Goal: Task Accomplishment & Management: Manage account settings

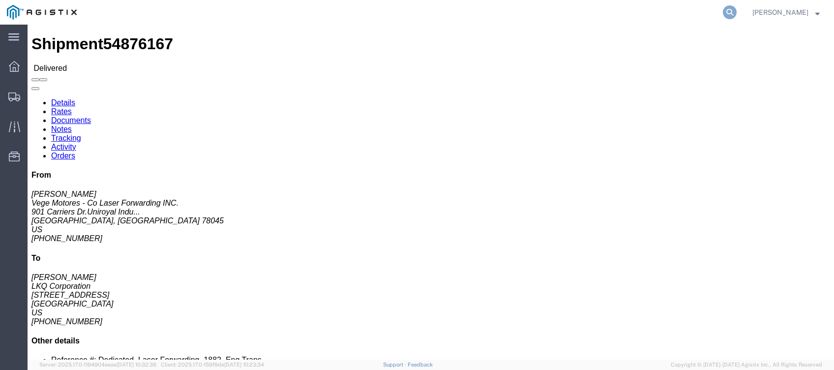
click at [737, 15] on icon at bounding box center [730, 12] width 14 height 14
paste input "31523"
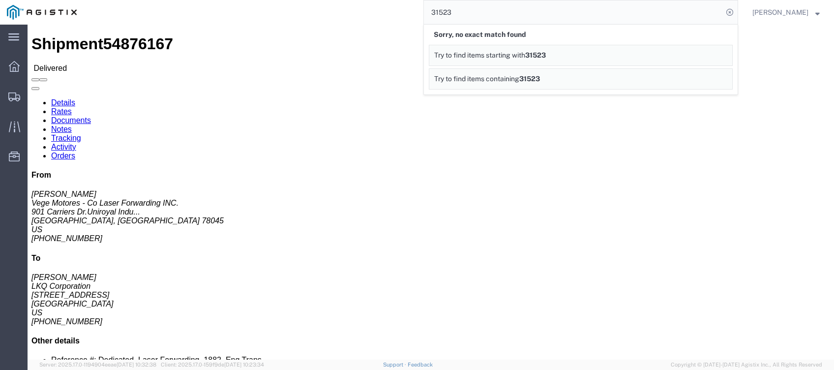
click at [581, 5] on input "31523" at bounding box center [573, 12] width 299 height 24
click at [517, 10] on input "31523" at bounding box center [573, 12] width 299 height 24
paste input "56040421"
type input "56040421"
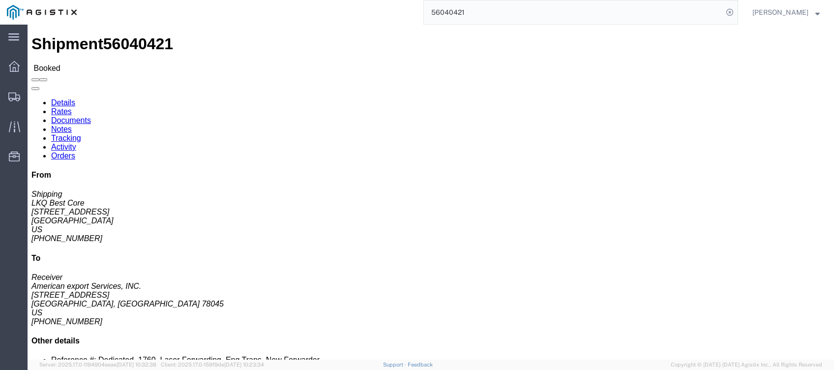
click link "Tracking"
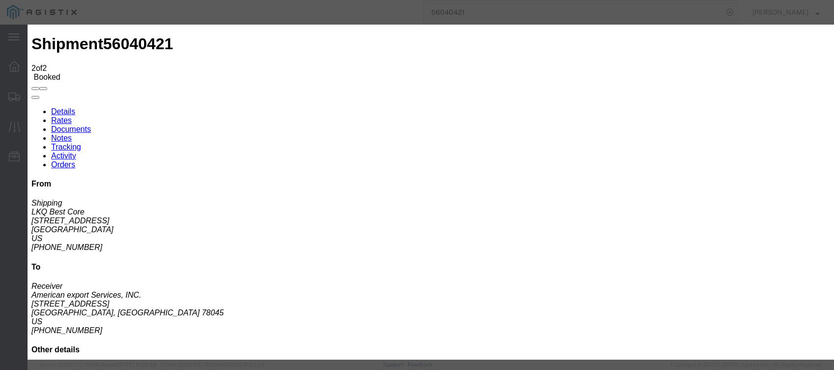
type input "[DATE]"
type input "6:00 PM"
select select "DELIVRED"
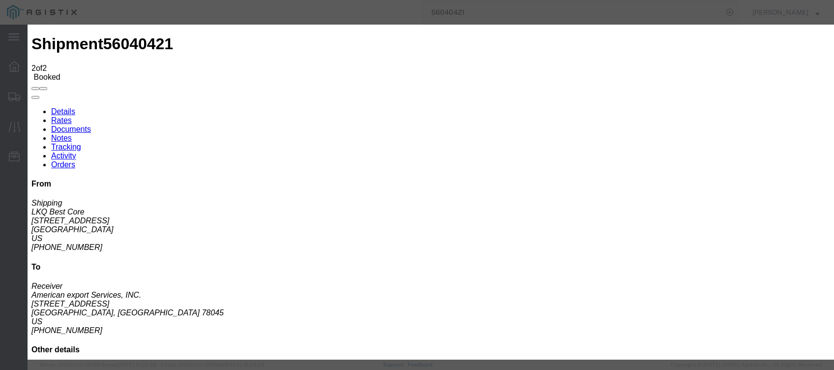
type input "[DATE]"
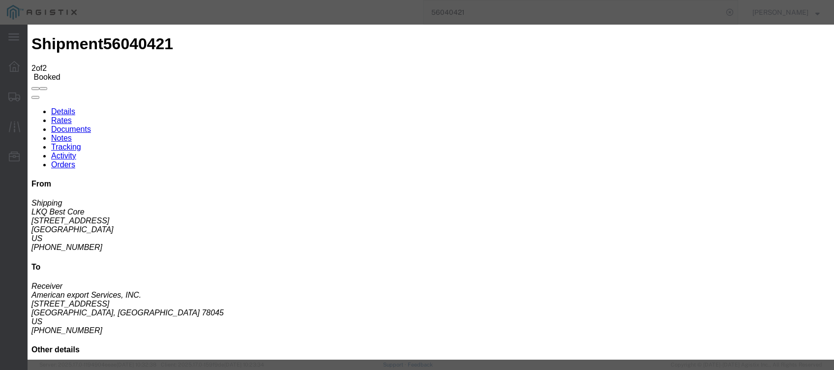
type input "10:00 AM"
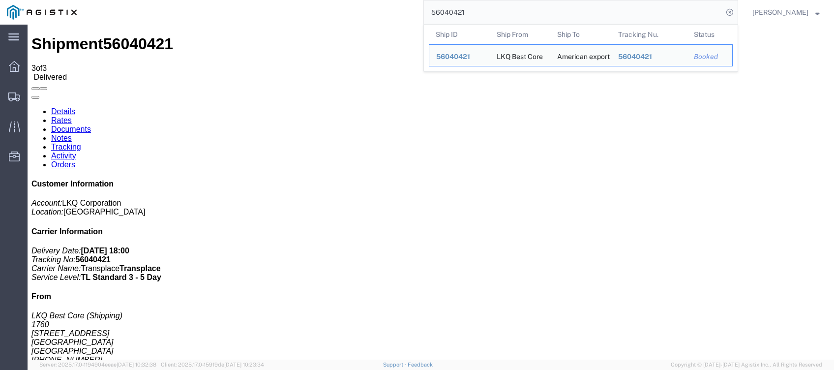
click at [465, 19] on input "56040421" at bounding box center [573, 12] width 299 height 24
paste input "45390"
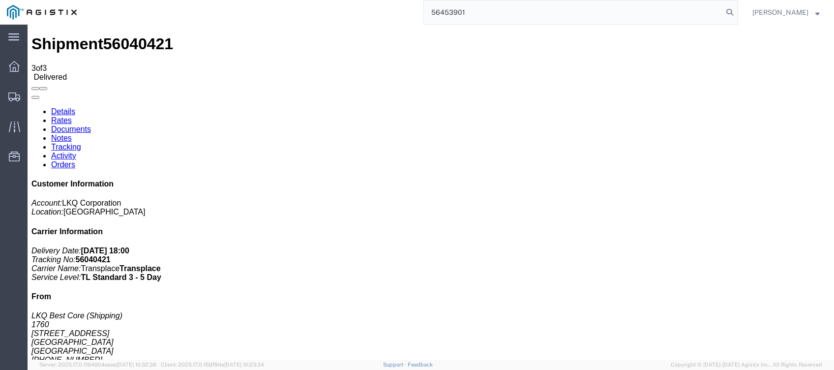
type input "56453901"
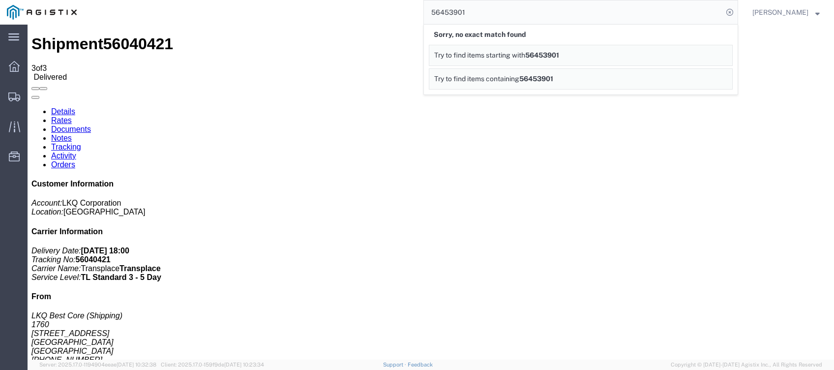
click at [536, 24] on div "Sorry, no exact match found Try to find items starting with 56453901 Try to fin…" at bounding box center [580, 59] width 315 height 71
click at [528, 16] on input "56453901" at bounding box center [573, 12] width 299 height 24
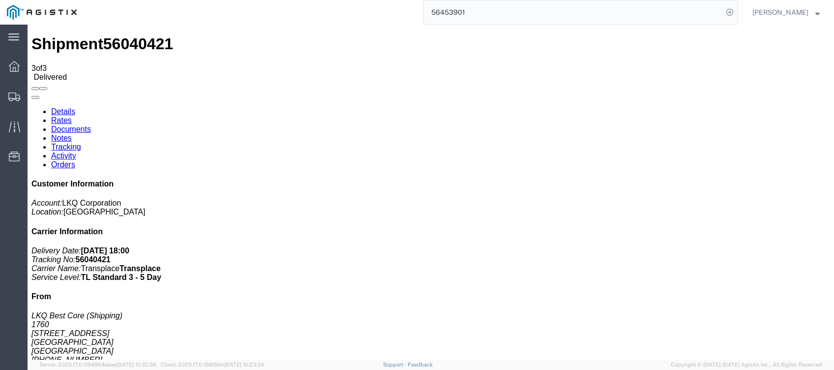
click at [501, 6] on input "56453901" at bounding box center [573, 12] width 299 height 24
click at [15, 85] on ul "Dashboard Shipments Traffic Resources Address Book Saved Searches" at bounding box center [14, 117] width 28 height 120
click at [13, 89] on div at bounding box center [14, 97] width 28 height 20
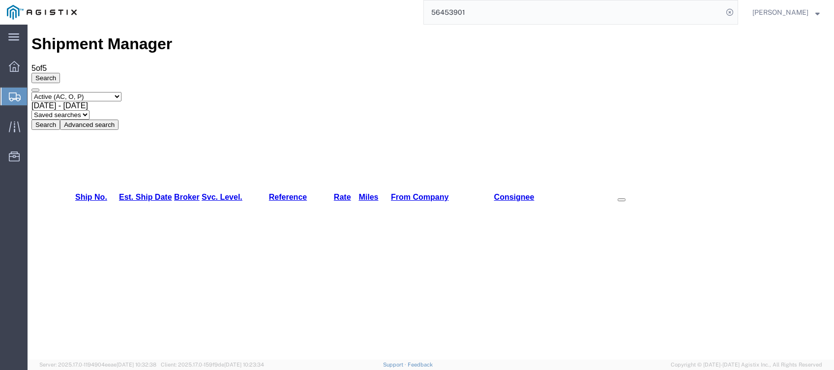
click at [525, 9] on input "56453901" at bounding box center [573, 12] width 299 height 24
click at [249, 101] on div "[DATE] - [DATE]" at bounding box center [430, 105] width 798 height 9
click at [60, 119] on button "Search" at bounding box center [45, 124] width 29 height 10
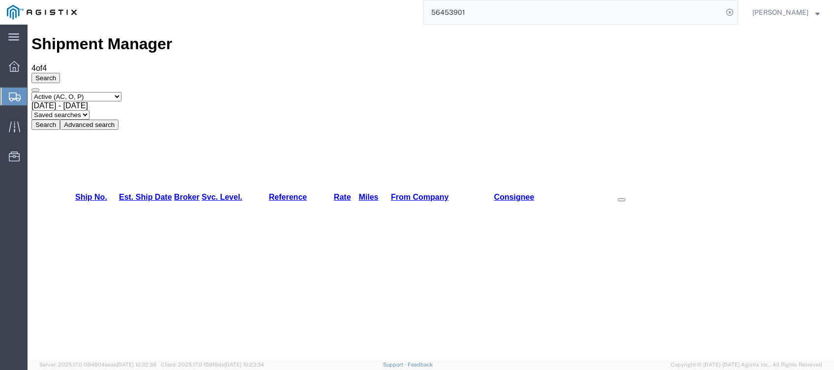
drag, startPoint x: 87, startPoint y: 62, endPoint x: 85, endPoint y: 77, distance: 14.9
click at [86, 92] on select "Select status Active (AC, O, P) All Approved Awaiting Confirmation (AC) Booked …" at bounding box center [76, 96] width 90 height 9
select select "BOOK"
click at [31, 92] on select "Select status Active (AC, O, P) All Approved Awaiting Confirmation (AC) Booked …" at bounding box center [76, 96] width 90 height 9
click at [60, 119] on button "Search" at bounding box center [45, 124] width 29 height 10
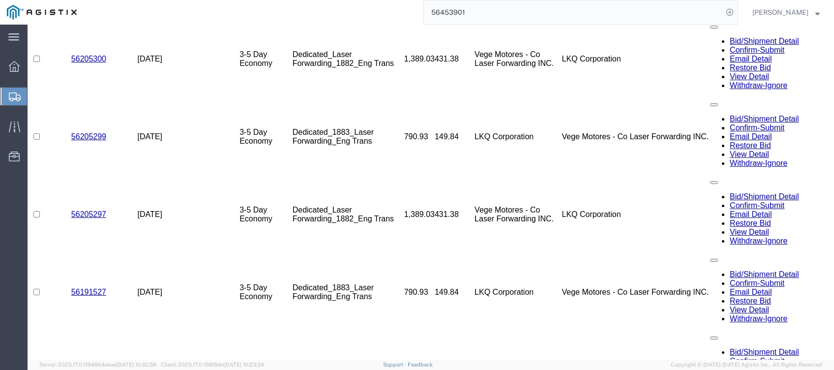
scroll to position [582, 0]
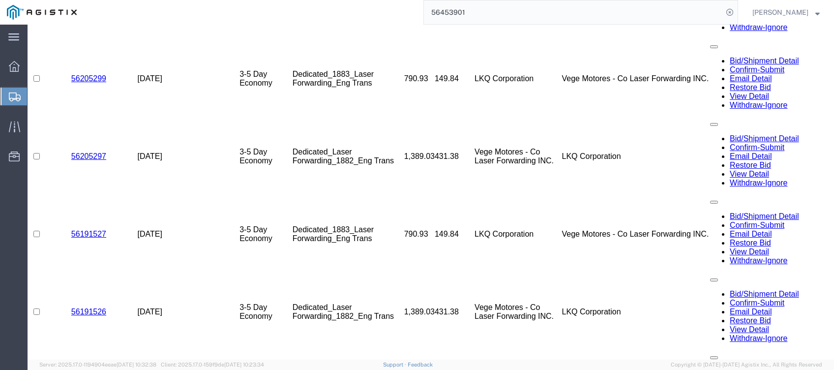
click at [494, 9] on input "56453901" at bounding box center [573, 12] width 299 height 24
click at [13, 47] on div "main_menu Created with Sketch." at bounding box center [14, 37] width 28 height 25
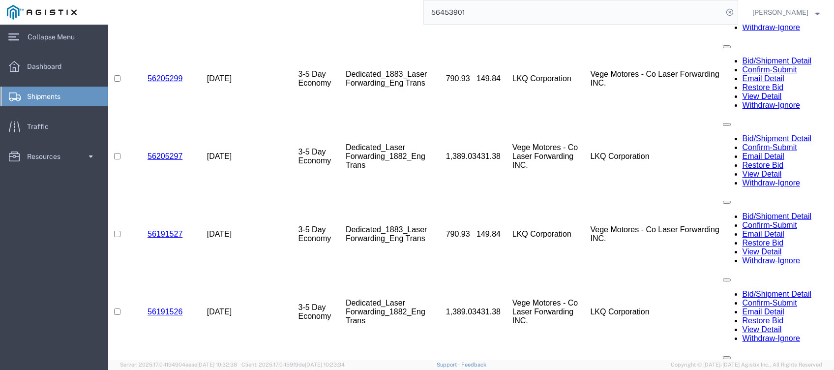
click at [49, 105] on span "Shipments" at bounding box center [47, 97] width 40 height 20
